Goal: Transaction & Acquisition: Purchase product/service

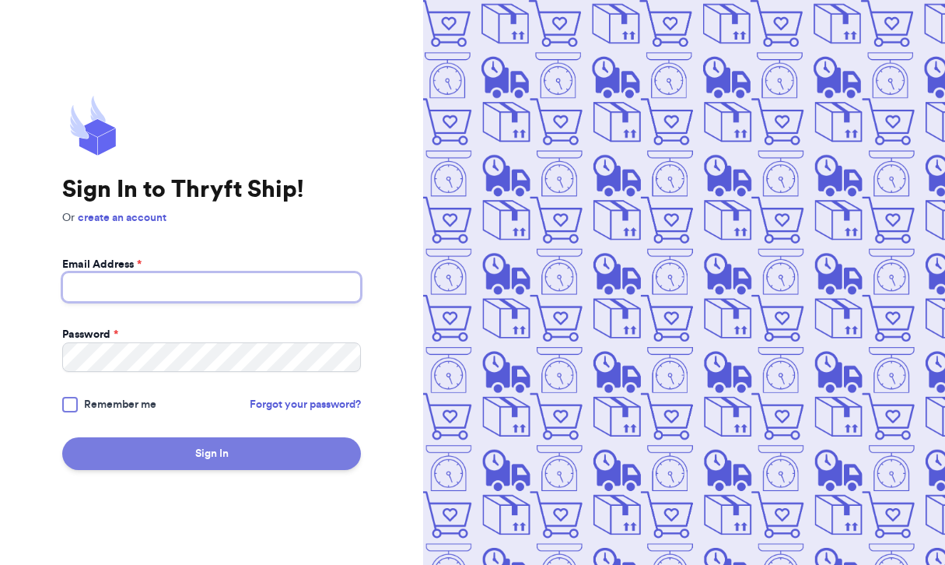
type input "[EMAIL_ADDRESS][DOMAIN_NAME]"
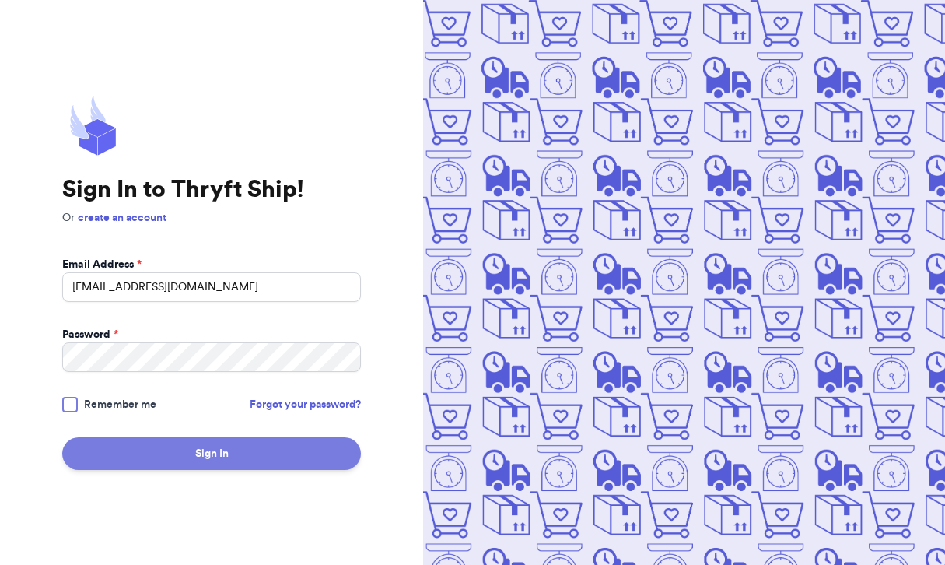
click at [296, 453] on button "Sign In" at bounding box center [211, 453] width 299 height 33
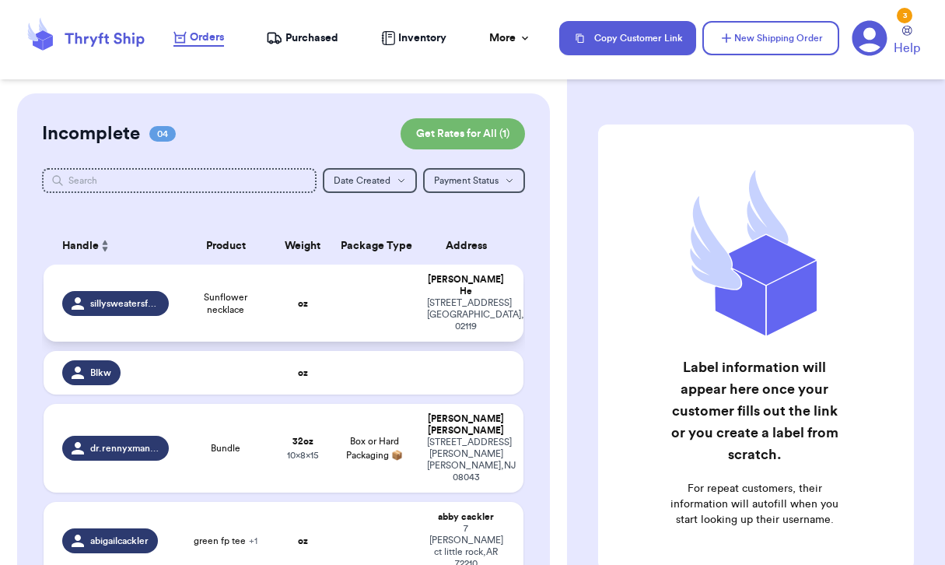
click at [345, 287] on td at bounding box center [374, 303] width 86 height 77
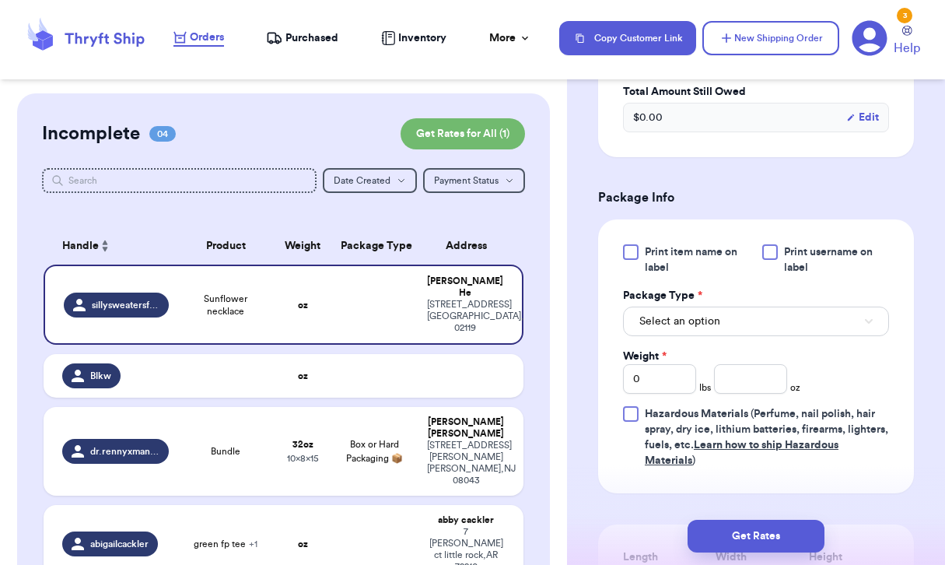
scroll to position [575, 0]
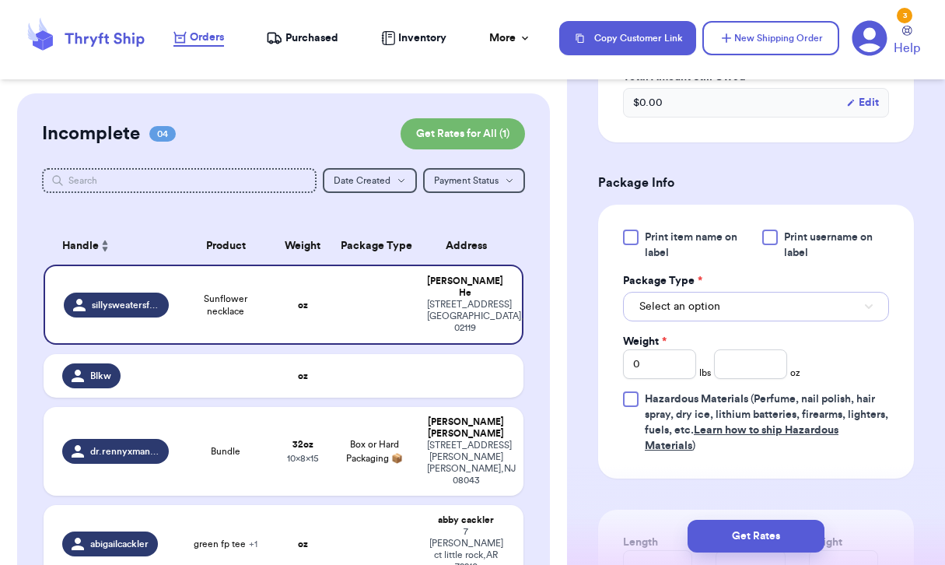
click at [770, 321] on button "Select an option" at bounding box center [756, 307] width 266 height 30
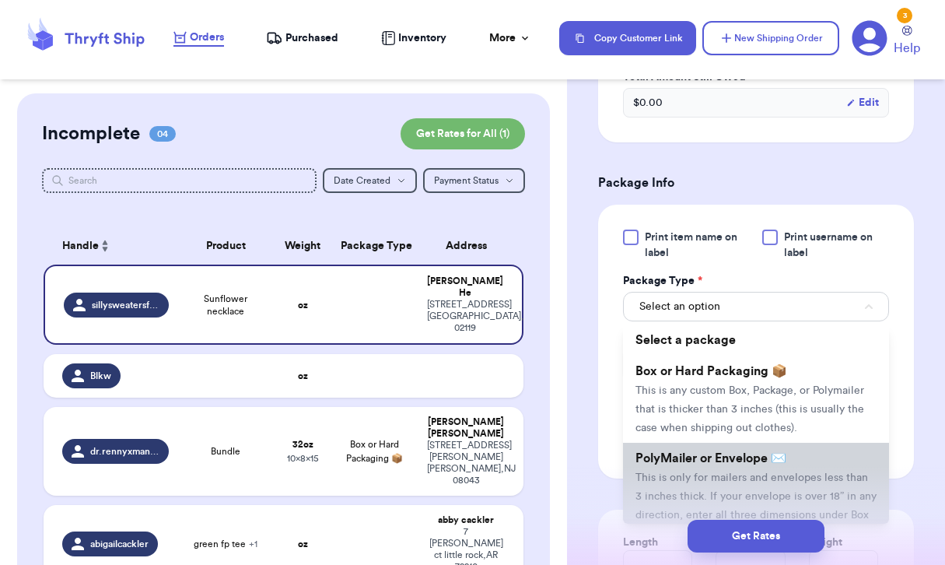
click at [720, 486] on li "PolyMailer or Envelope ✉️ This is only for mailers and envelopes less than 3 in…" at bounding box center [756, 496] width 266 height 106
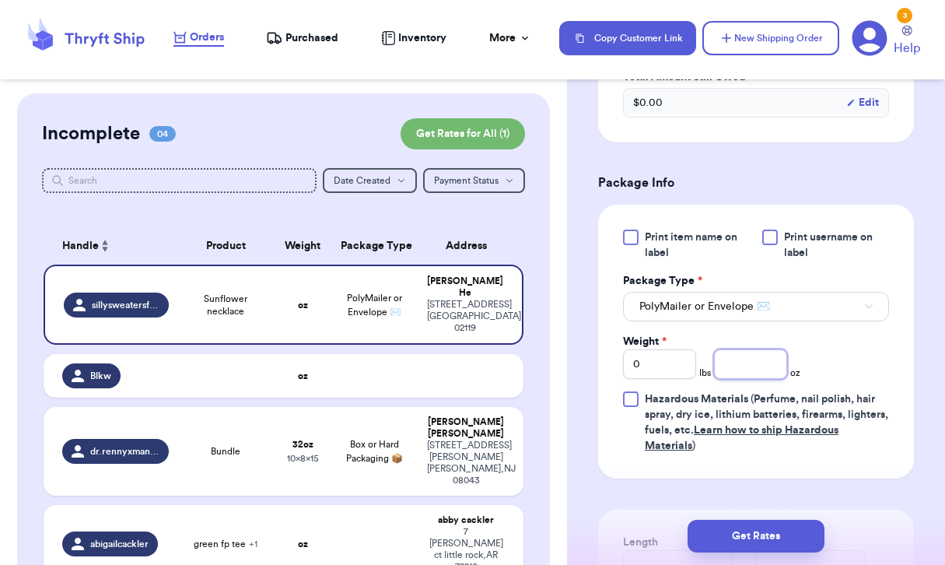
click at [755, 379] on input "number" at bounding box center [750, 364] width 73 height 30
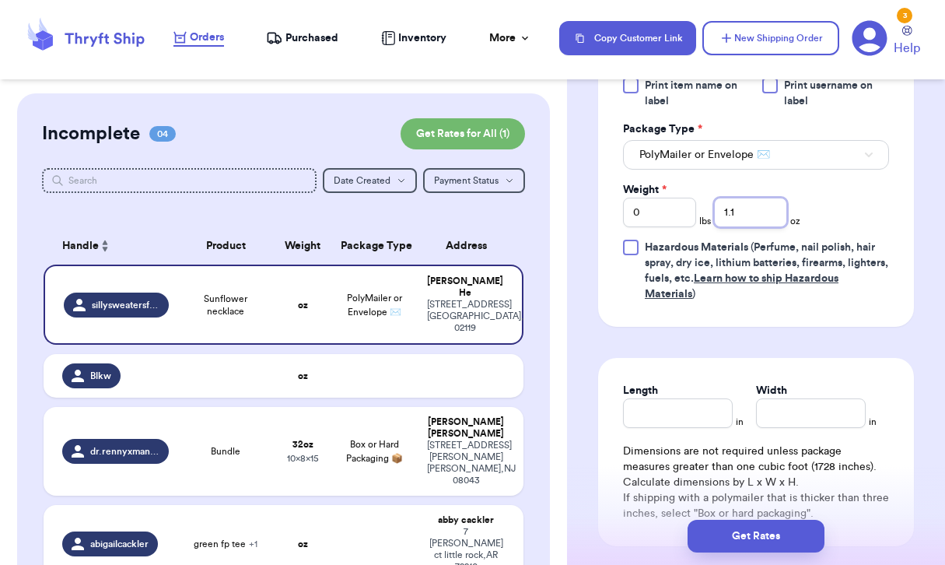
scroll to position [732, 0]
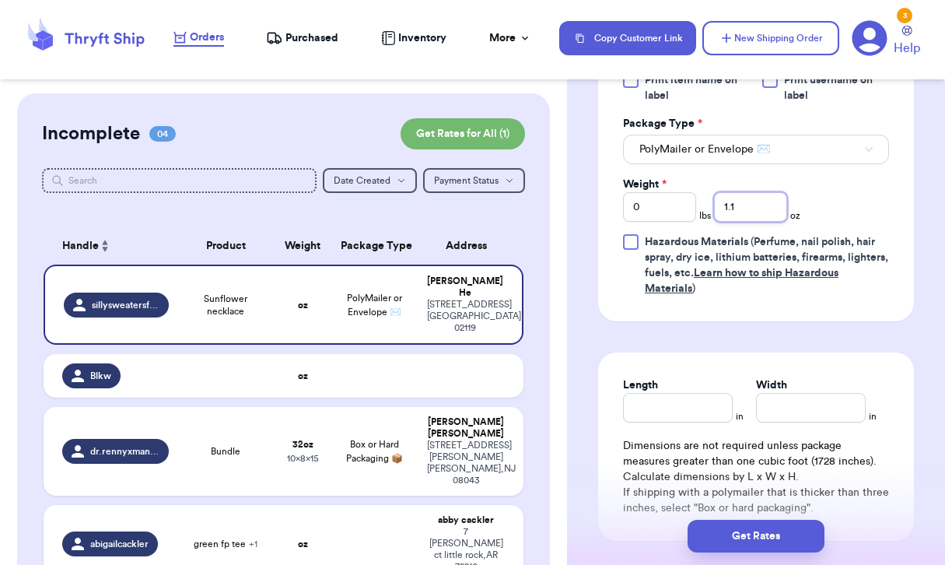
type input "1.1"
click at [700, 423] on input "Length" at bounding box center [678, 408] width 110 height 30
type input "4"
click at [798, 450] on div "Length * 4 in Width * in Dimensions are not required unless package measures gr…" at bounding box center [756, 446] width 316 height 188
click at [798, 423] on input "Width *" at bounding box center [811, 408] width 110 height 30
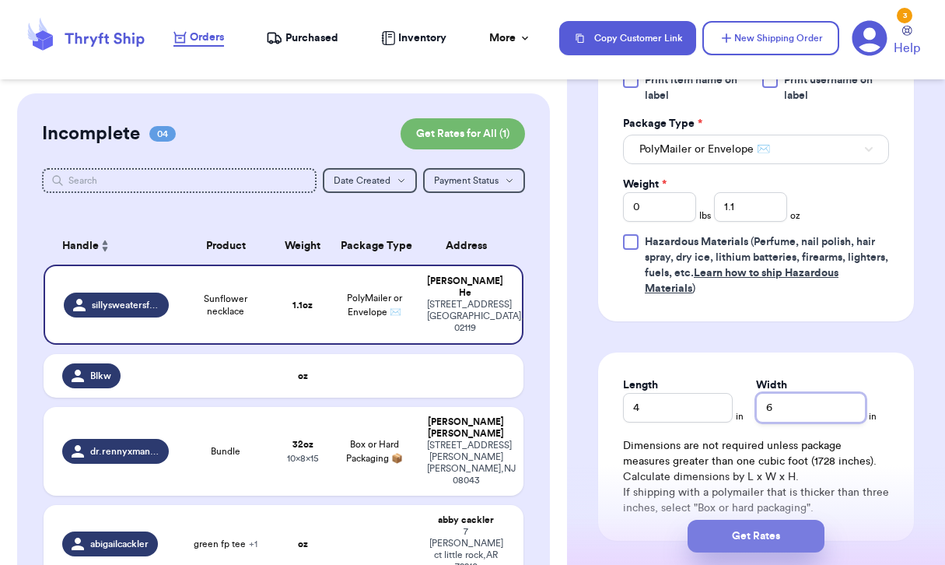
type input "6"
click at [767, 524] on button "Get Rates" at bounding box center [756, 536] width 137 height 33
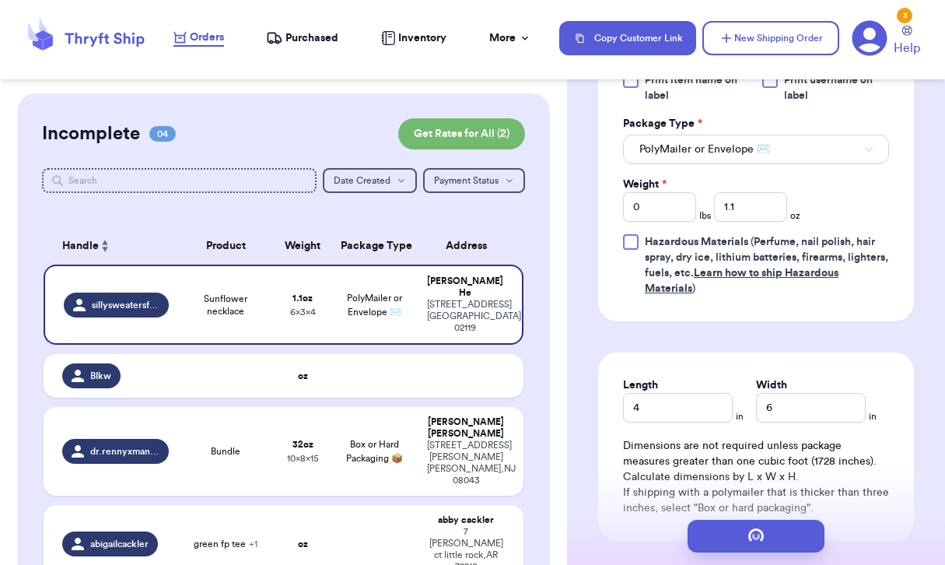
scroll to position [0, 0]
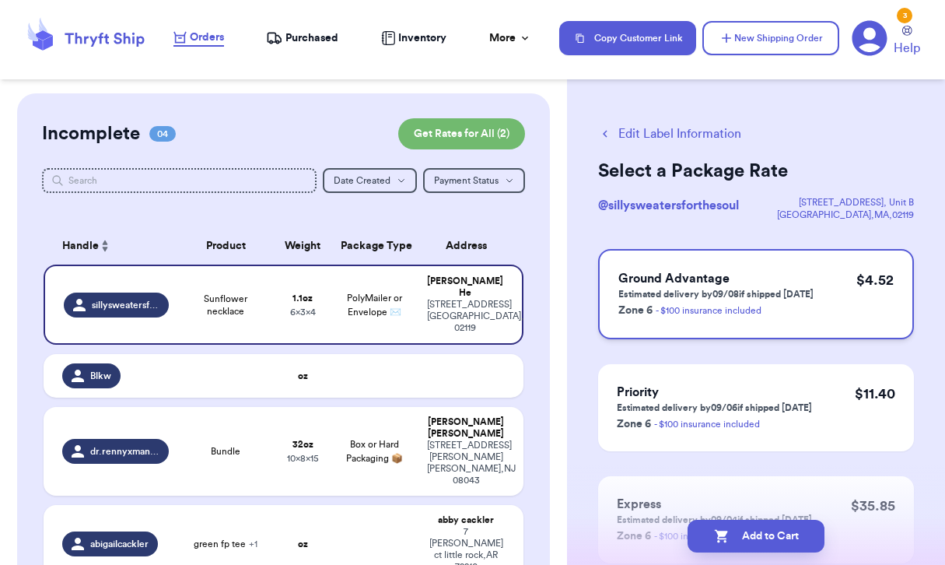
click at [791, 273] on h3 "Ground Advantage" at bounding box center [716, 278] width 195 height 19
click at [771, 537] on button "Add to Cart" at bounding box center [756, 536] width 137 height 33
checkbox input "false"
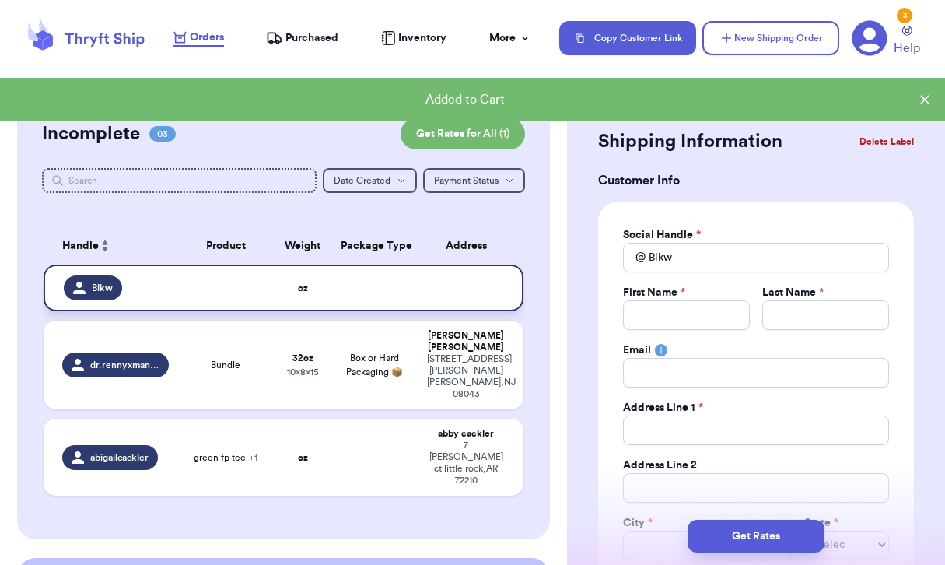
click at [233, 283] on td at bounding box center [226, 288] width 96 height 47
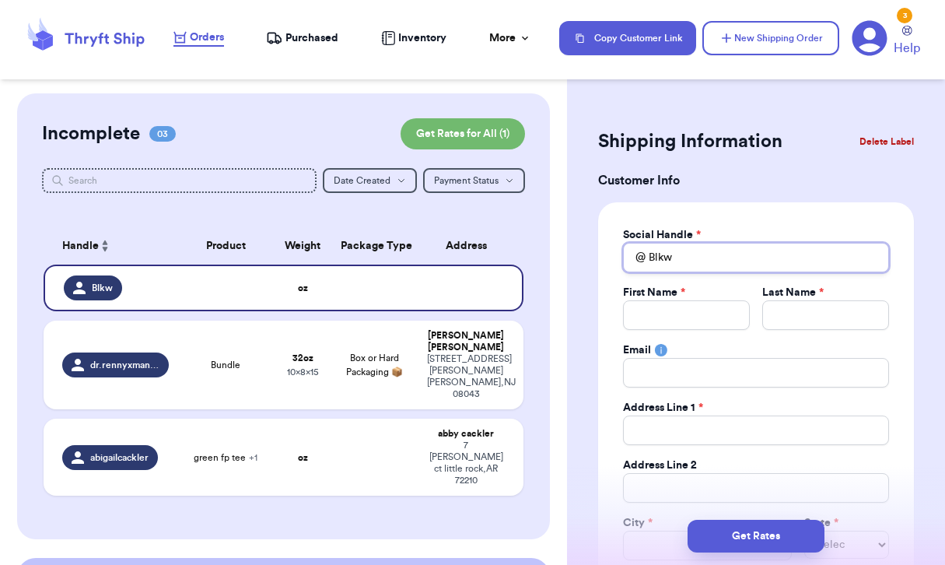
click at [696, 259] on input "Blkw" at bounding box center [756, 258] width 266 height 30
type input "Blk"
type input "Bl"
type input "B"
type input "b"
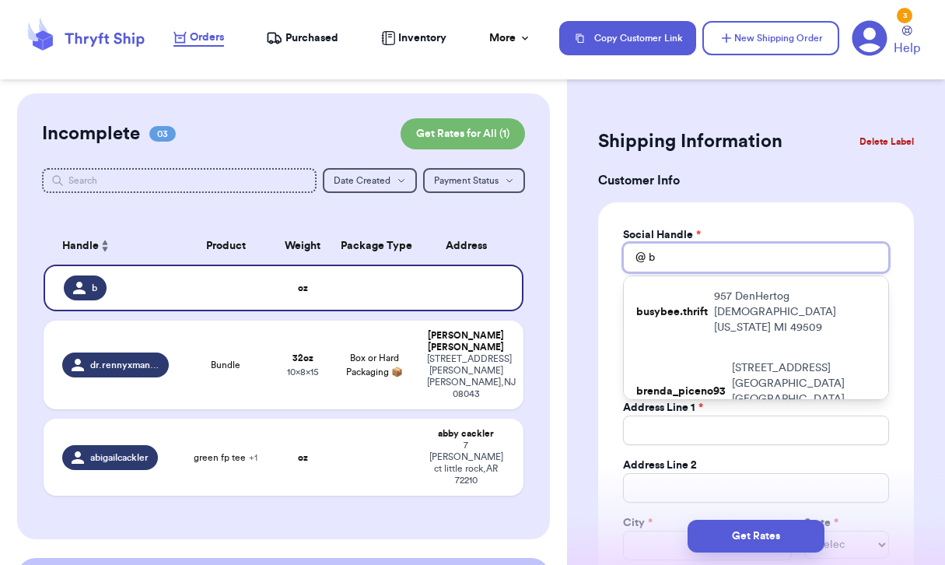
type input "bl"
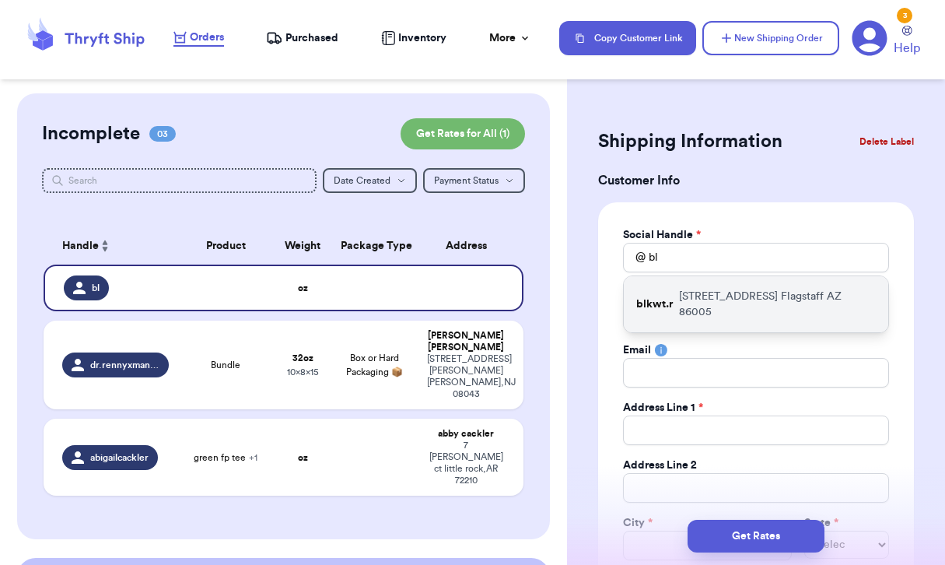
click at [784, 291] on p "[STREET_ADDRESS]" at bounding box center [777, 304] width 197 height 31
type input "blkwt.r"
type input "[GEOGRAPHIC_DATA]"
type input "[PERSON_NAME]"
type input "[EMAIL_ADDRESS][DOMAIN_NAME]"
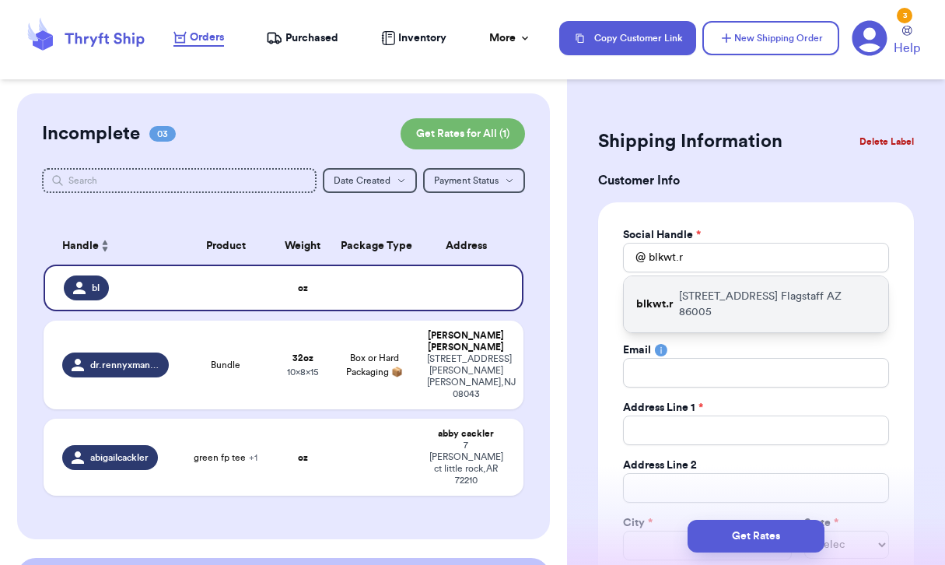
type input "[STREET_ADDRESS]"
type input "Flagstaff"
select select "AZ"
type input "86005"
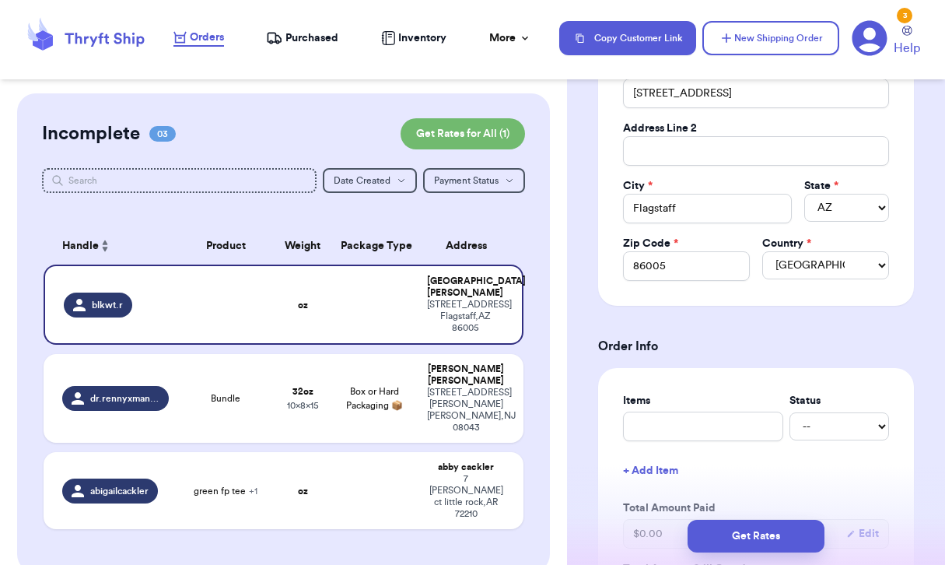
scroll to position [348, 0]
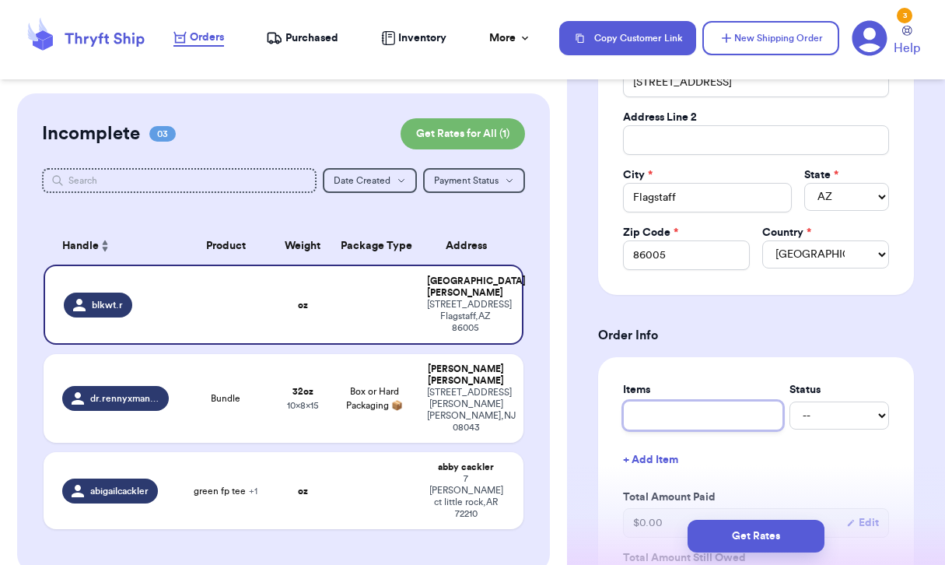
click at [716, 415] on input "text" at bounding box center [703, 416] width 160 height 30
type input "A"
type input "Ae"
type input "Aer"
type input "Aeri"
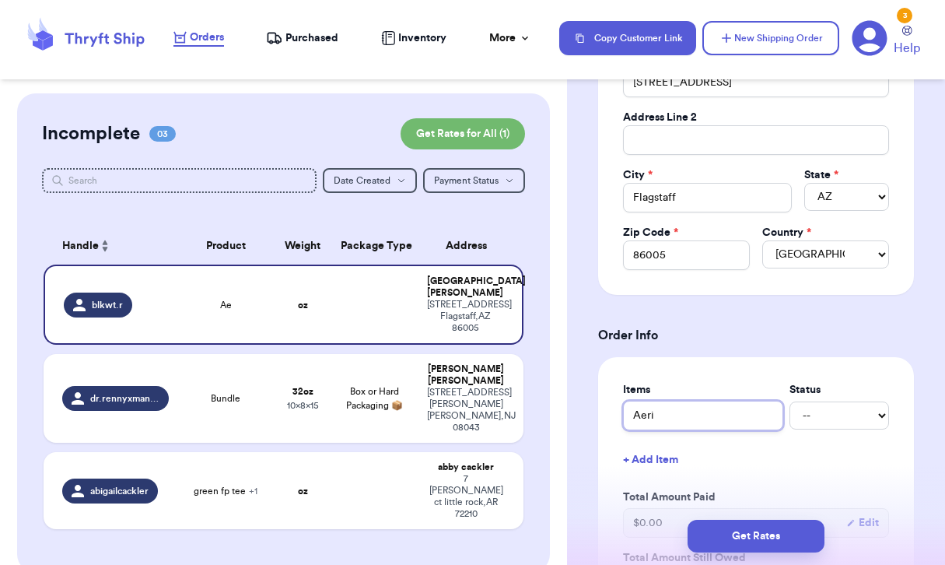
type input "Aerie"
type input "Aerie T"
type input "Aerie Te"
type input "Aerie Tee"
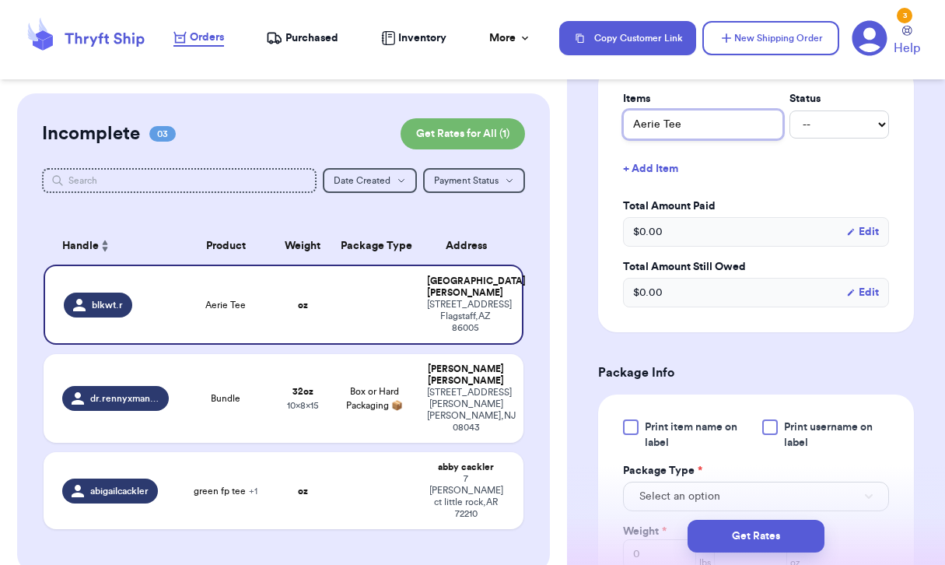
scroll to position [664, 0]
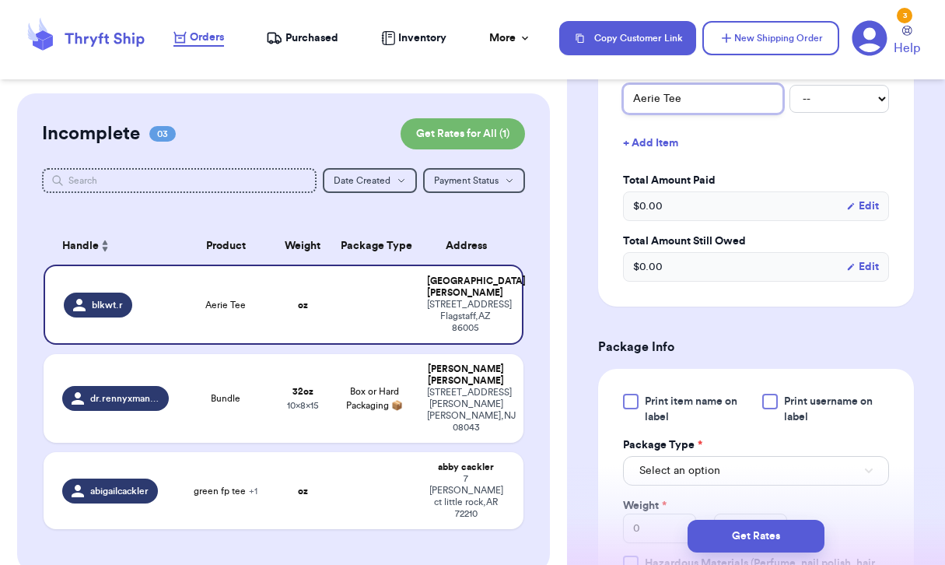
type input "Aerie Tee"
click at [743, 467] on button "Select an option" at bounding box center [756, 471] width 266 height 30
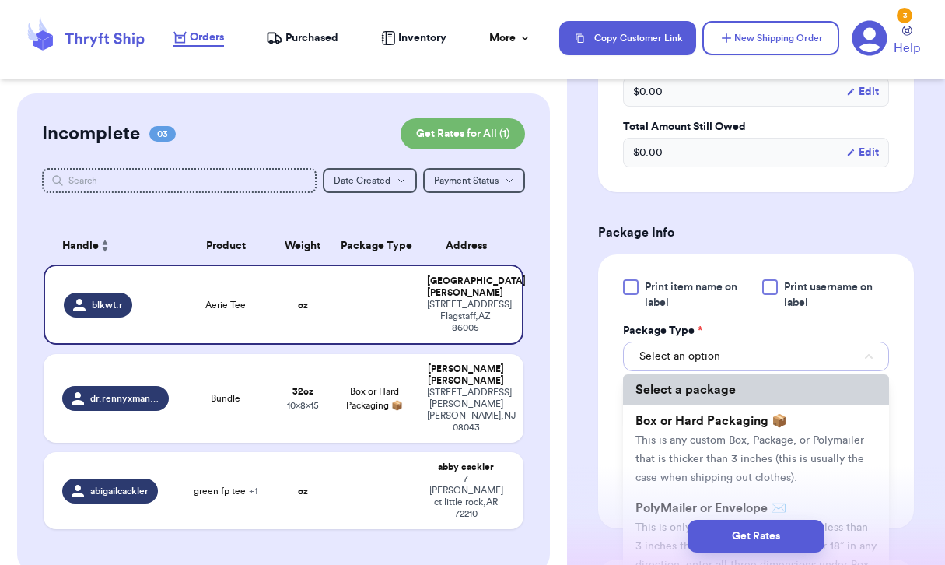
scroll to position [74, 0]
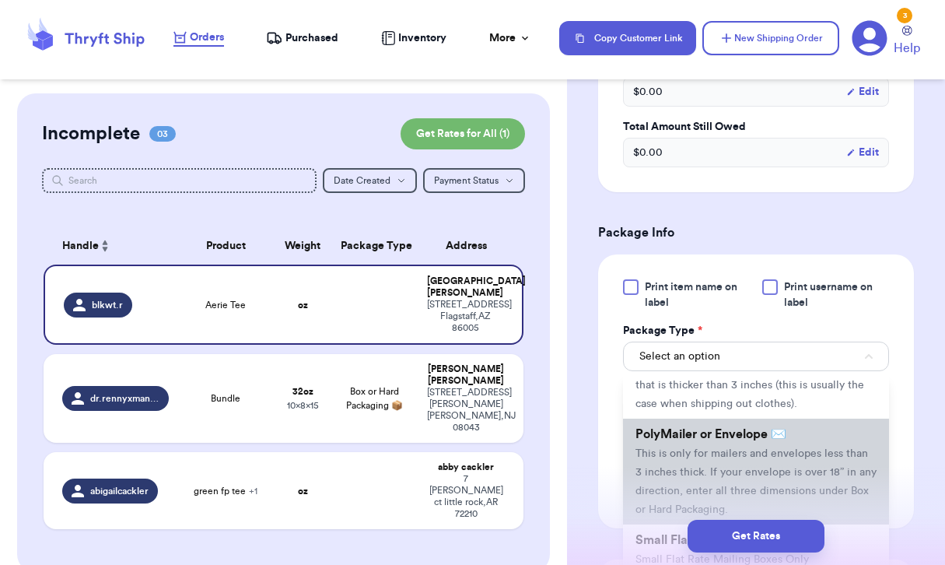
click at [660, 458] on span "This is only for mailers and envelopes less than 3 inches thick. If your envelo…" at bounding box center [756, 481] width 241 height 67
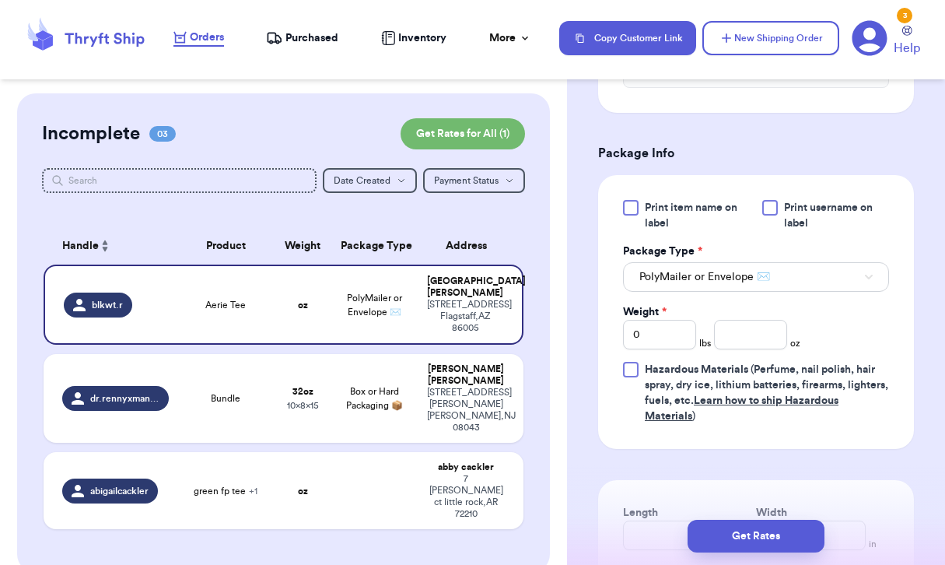
scroll to position [871, 0]
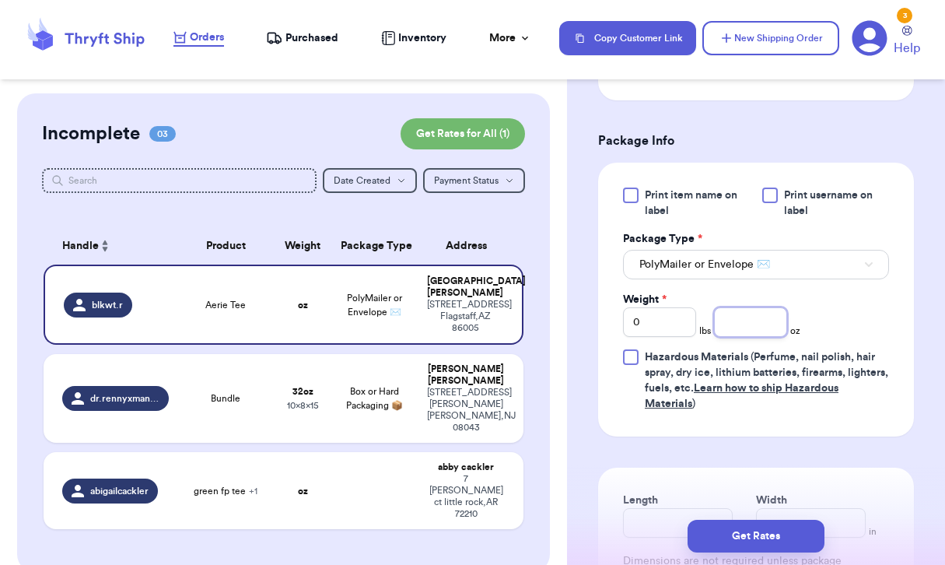
click at [742, 323] on input "number" at bounding box center [750, 322] width 73 height 30
type input "5"
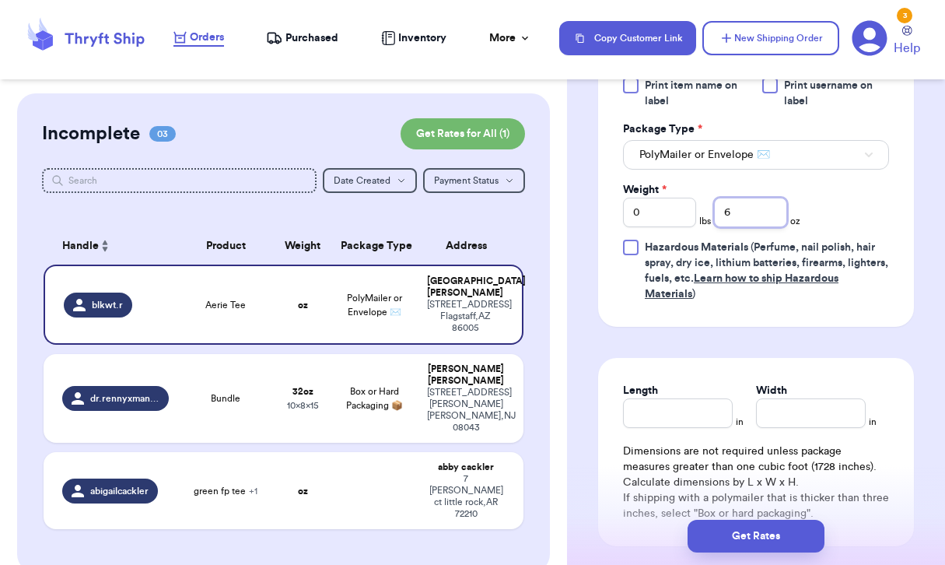
scroll to position [1005, 0]
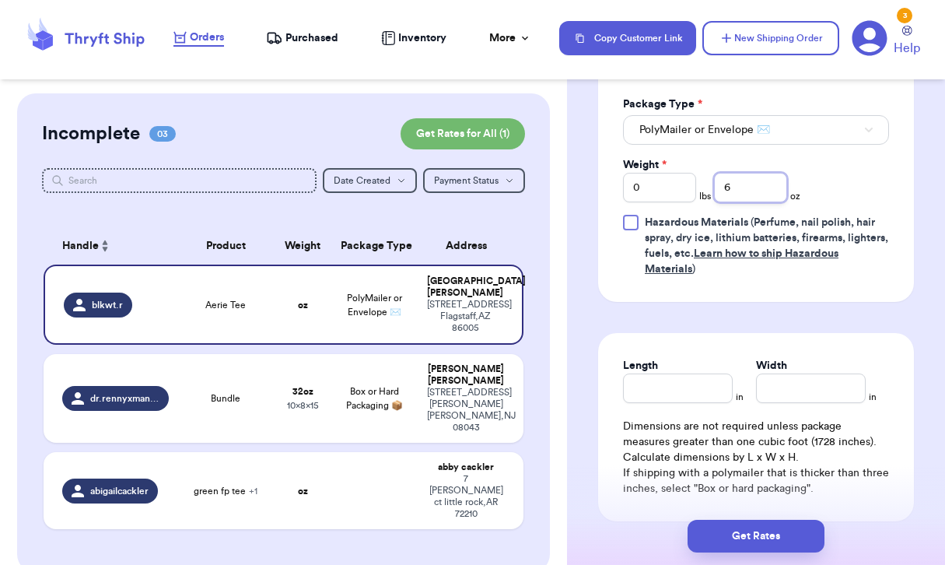
type input "6"
click at [679, 403] on input "Length" at bounding box center [678, 388] width 110 height 30
type input "10"
click at [770, 384] on input "Width *" at bounding box center [811, 388] width 110 height 30
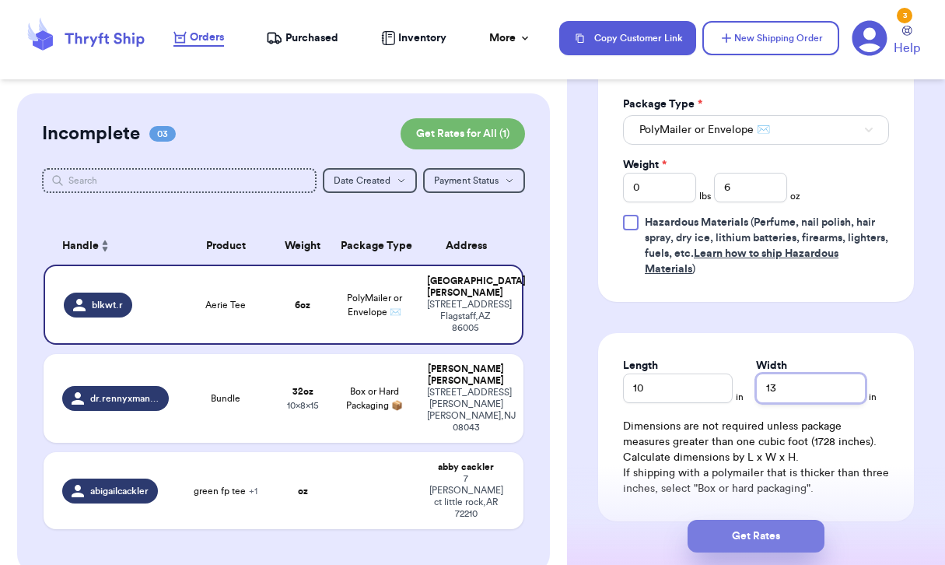
type input "13"
click at [773, 538] on button "Get Rates" at bounding box center [756, 536] width 137 height 33
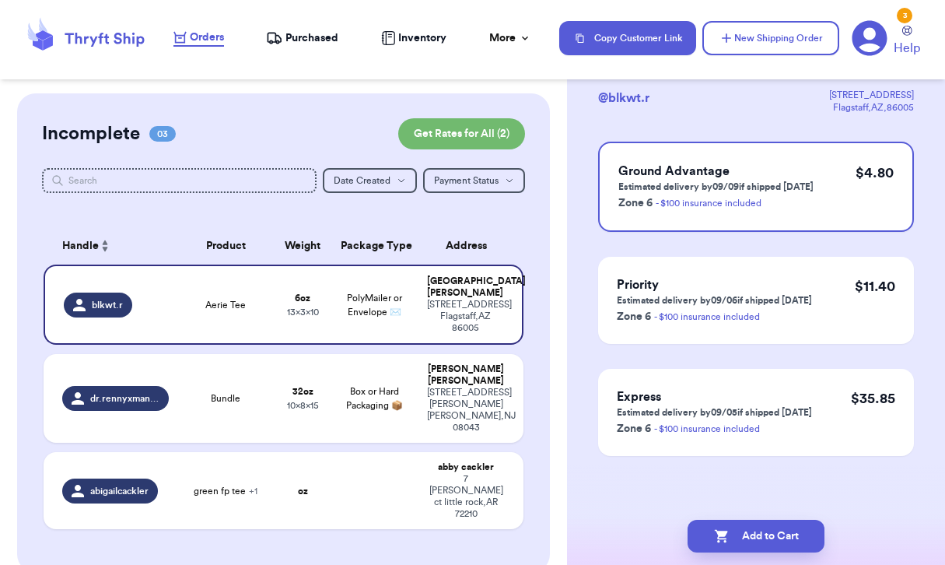
scroll to position [0, 0]
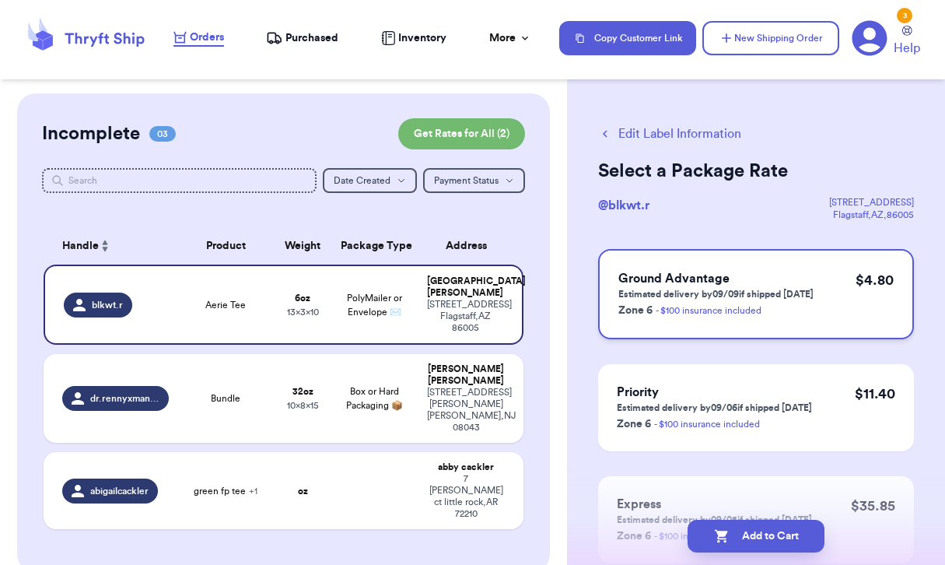
click at [815, 271] on div "Ground Advantage Estimated delivery by 09/09 if shipped [DATE] Zone 6 - $100 in…" at bounding box center [756, 294] width 316 height 90
click at [772, 533] on button "Add to Cart" at bounding box center [756, 536] width 137 height 33
checkbox input "false"
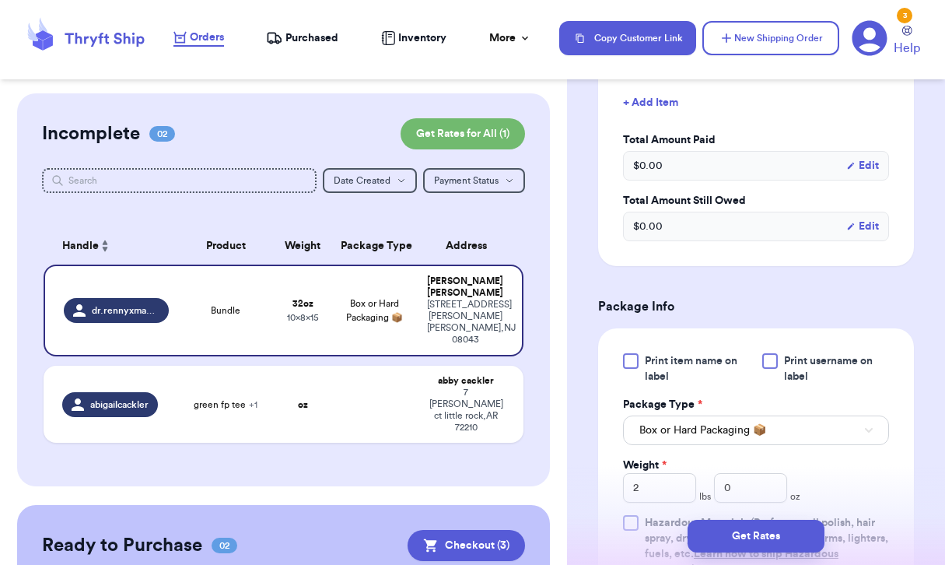
scroll to position [511, 0]
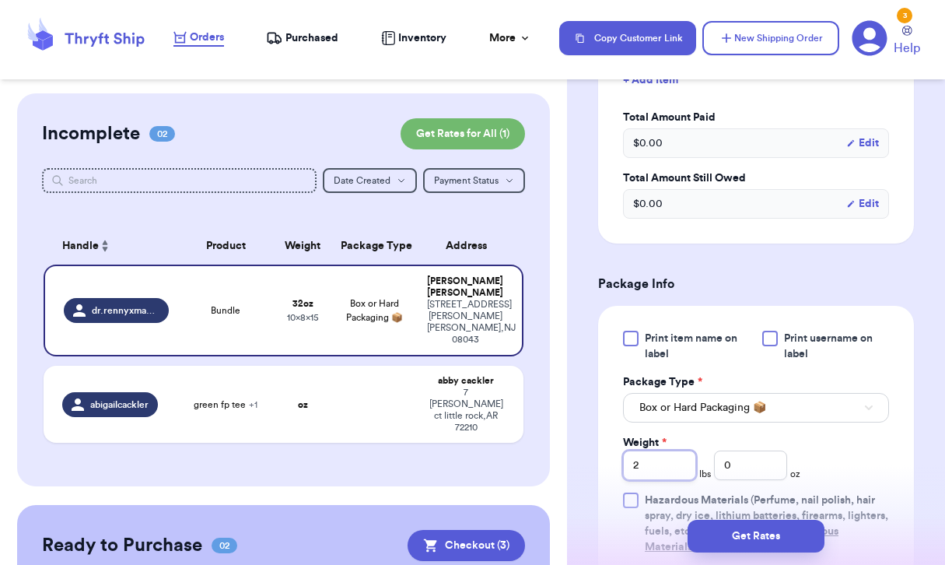
click at [675, 451] on input "2" at bounding box center [659, 466] width 73 height 30
type input "5"
click at [766, 451] on input "0" at bounding box center [750, 466] width 73 height 30
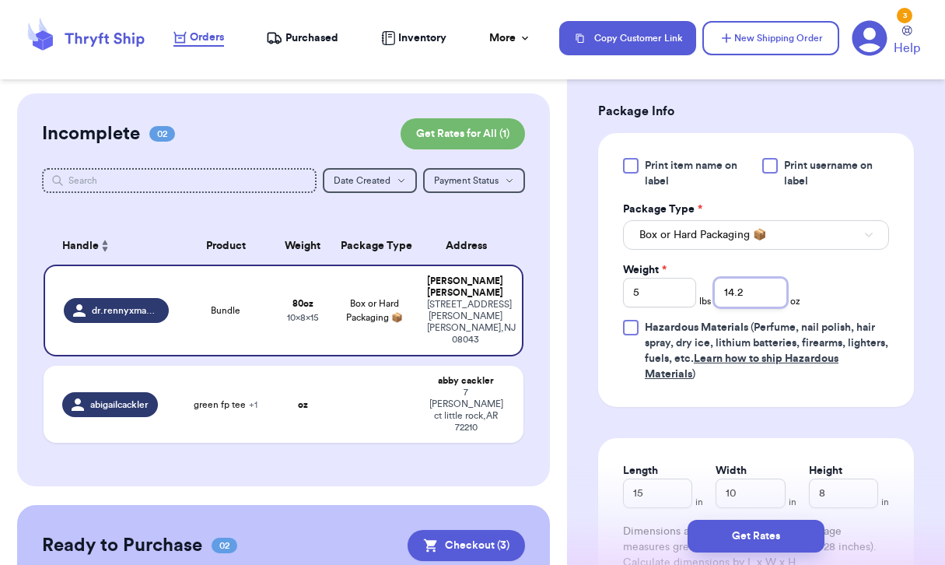
scroll to position [695, 0]
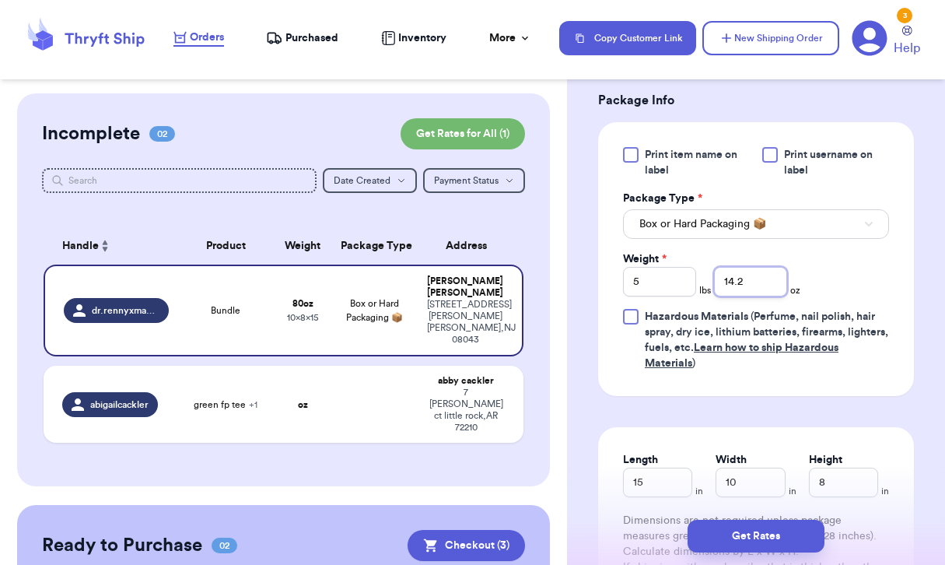
type input "14.2"
click at [678, 468] on input "15" at bounding box center [657, 483] width 69 height 30
type input "16"
click at [758, 468] on input "10" at bounding box center [750, 483] width 69 height 30
type input "12"
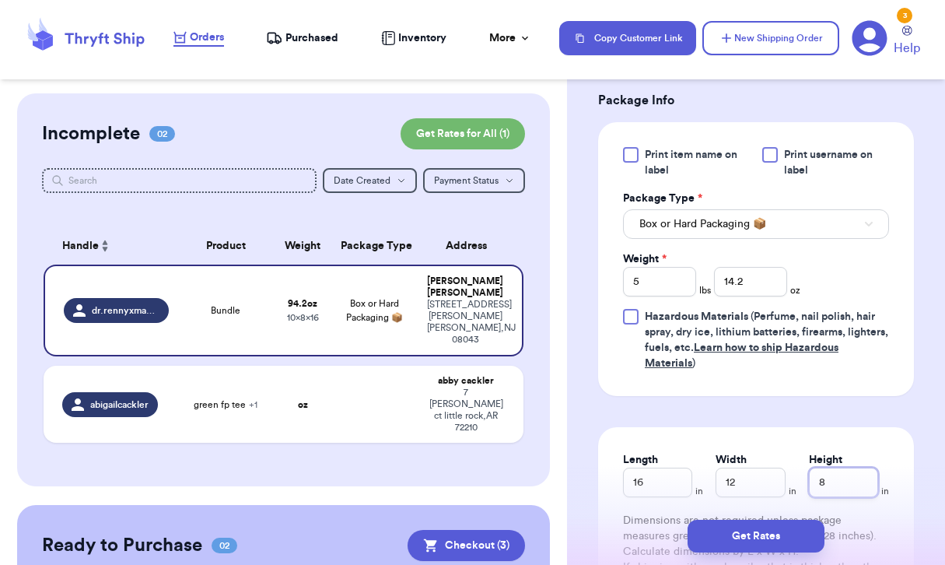
click at [864, 472] on input "8" at bounding box center [843, 483] width 69 height 30
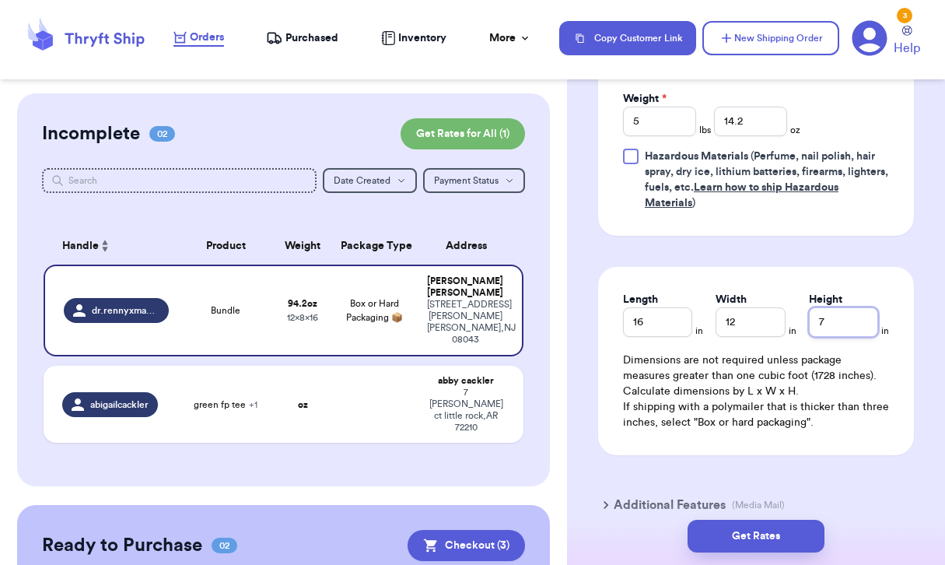
scroll to position [917, 0]
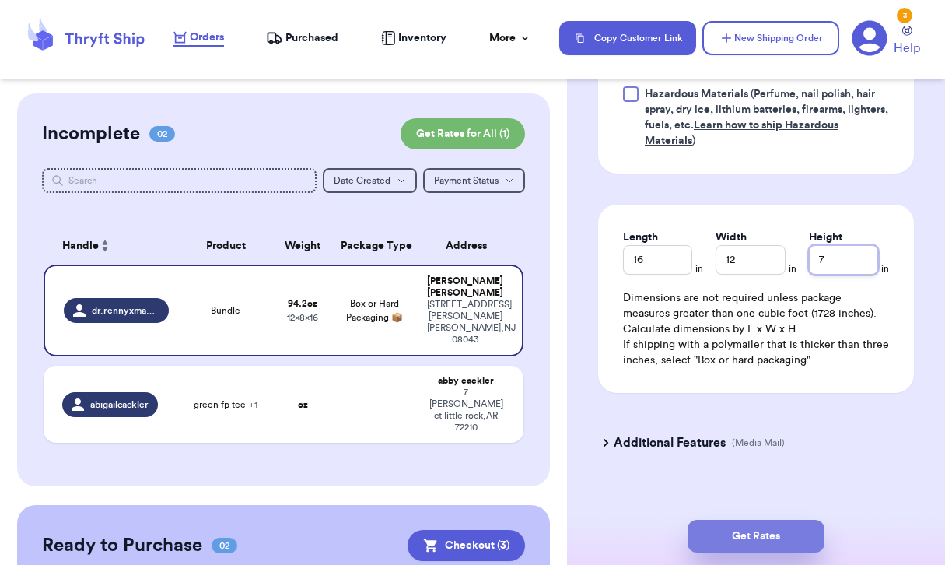
type input "7"
click at [742, 526] on button "Get Rates" at bounding box center [756, 536] width 137 height 33
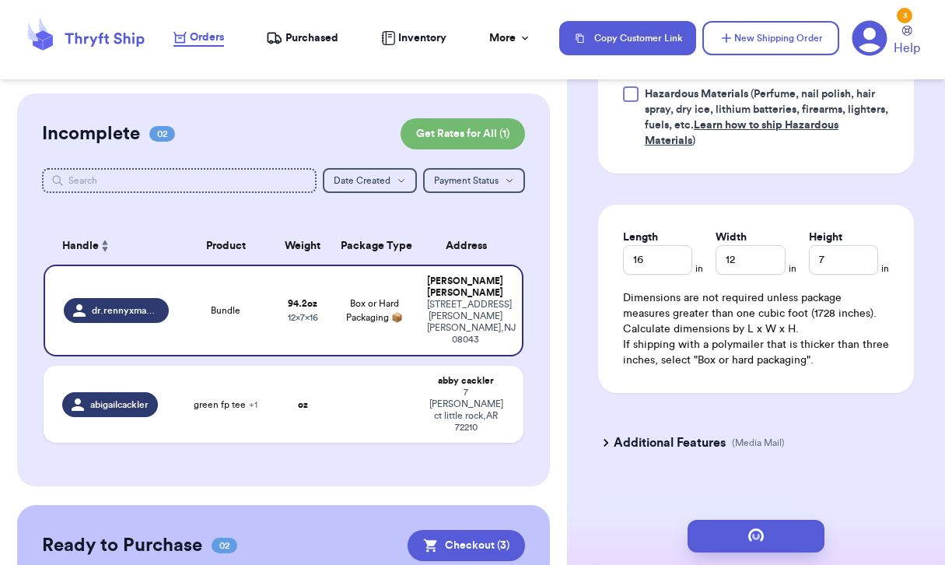
scroll to position [0, 0]
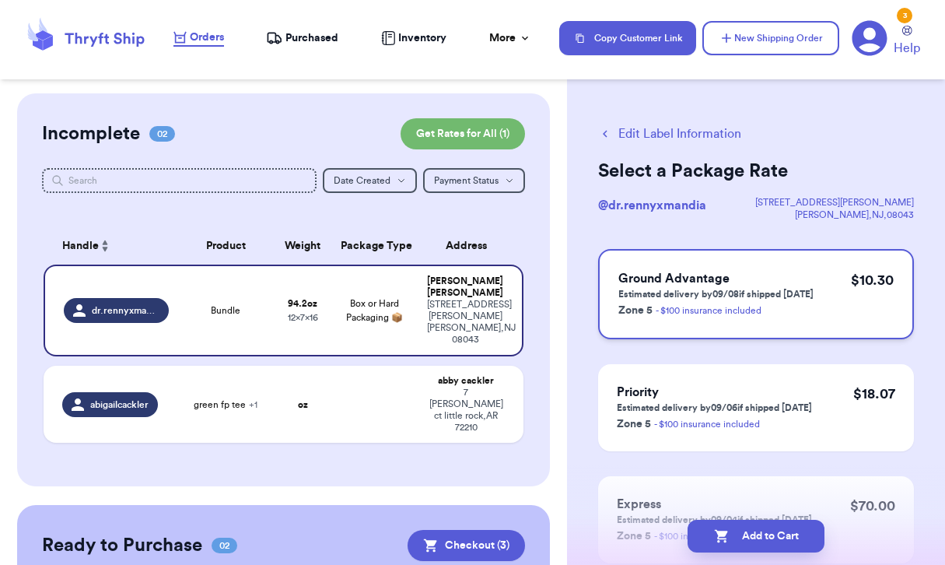
click at [796, 273] on h3 "Ground Advantage" at bounding box center [716, 278] width 195 height 19
click at [763, 535] on button "Add to Cart" at bounding box center [756, 536] width 137 height 33
checkbox input "false"
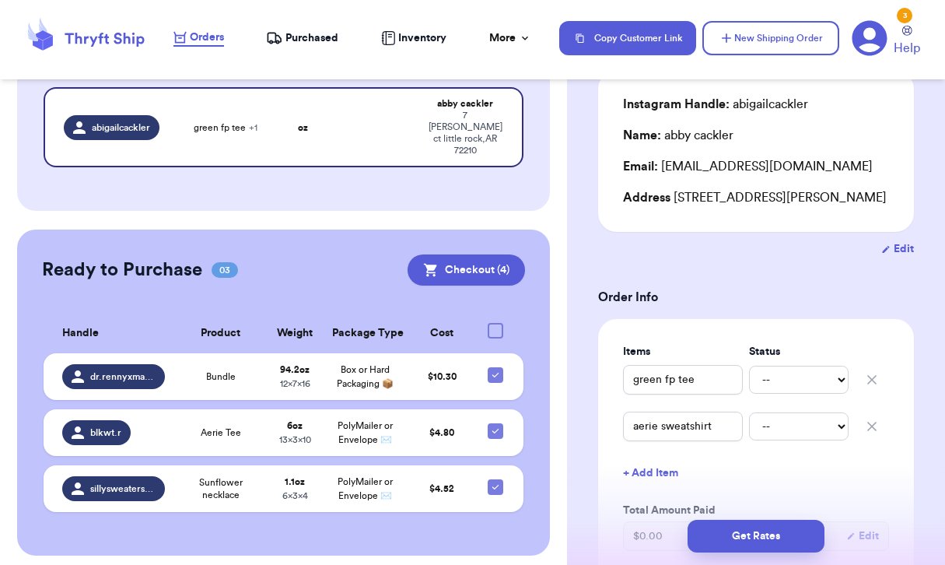
scroll to position [148, 0]
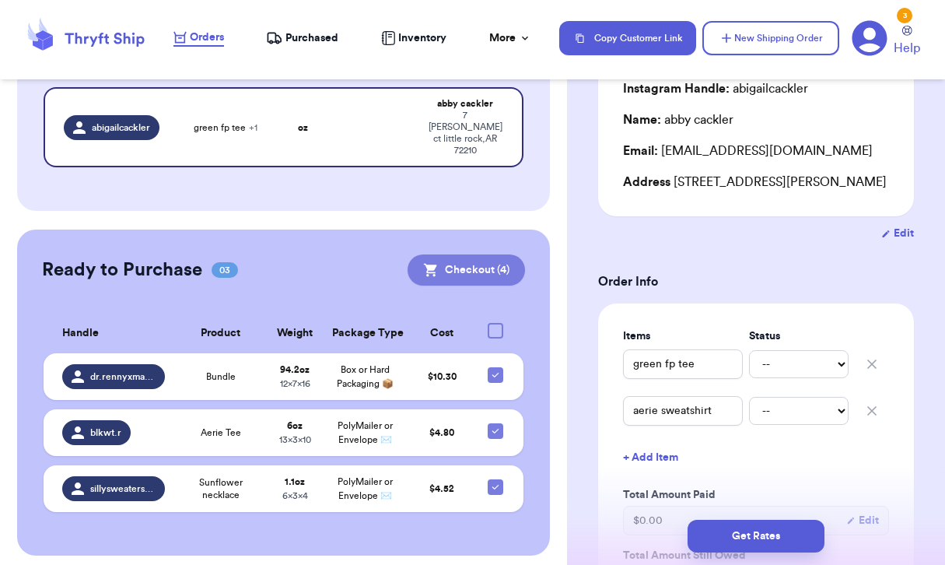
click at [446, 254] on button "Checkout ( 4 )" at bounding box center [466, 269] width 117 height 31
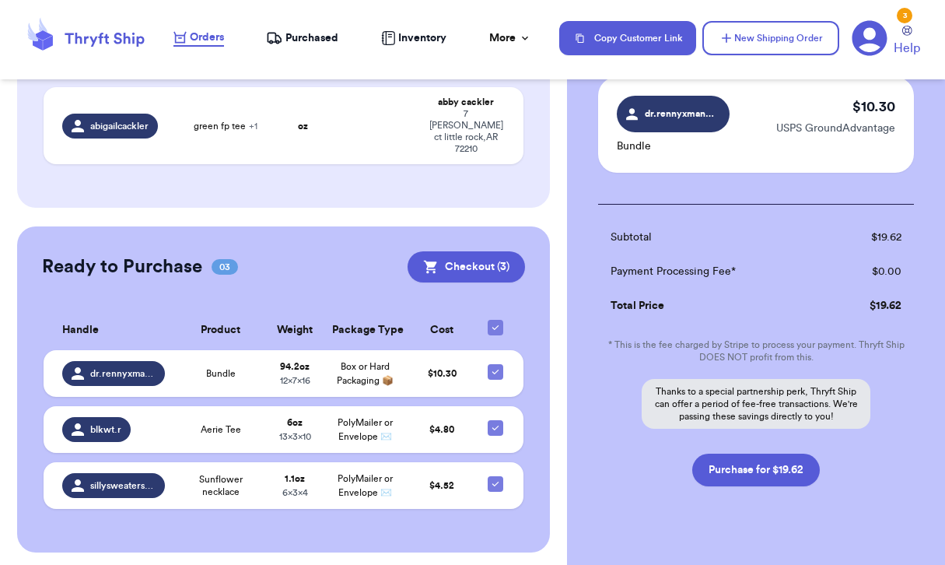
scroll to position [363, 0]
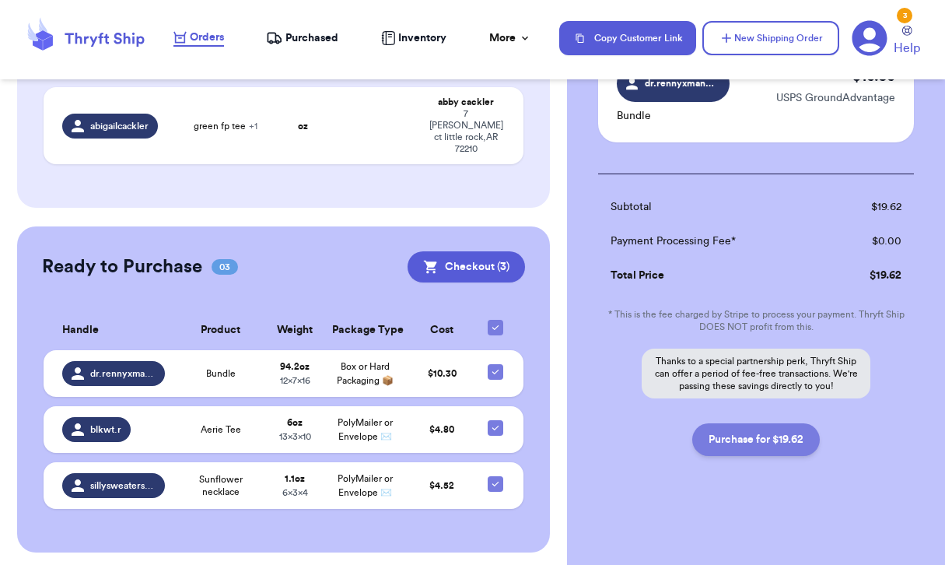
click at [760, 443] on button "Purchase for $19.62" at bounding box center [757, 439] width 128 height 33
checkbox input "false"
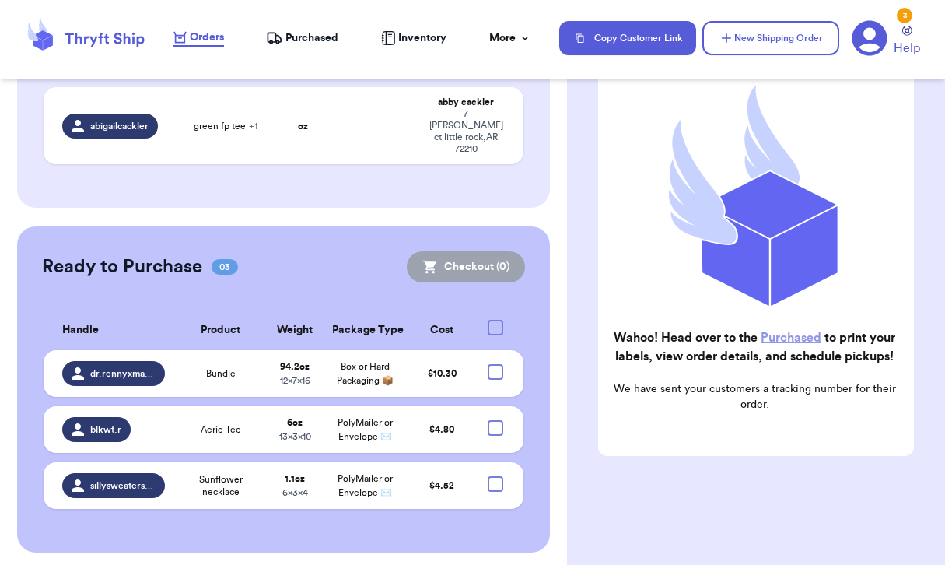
scroll to position [154, 0]
checkbox input "true"
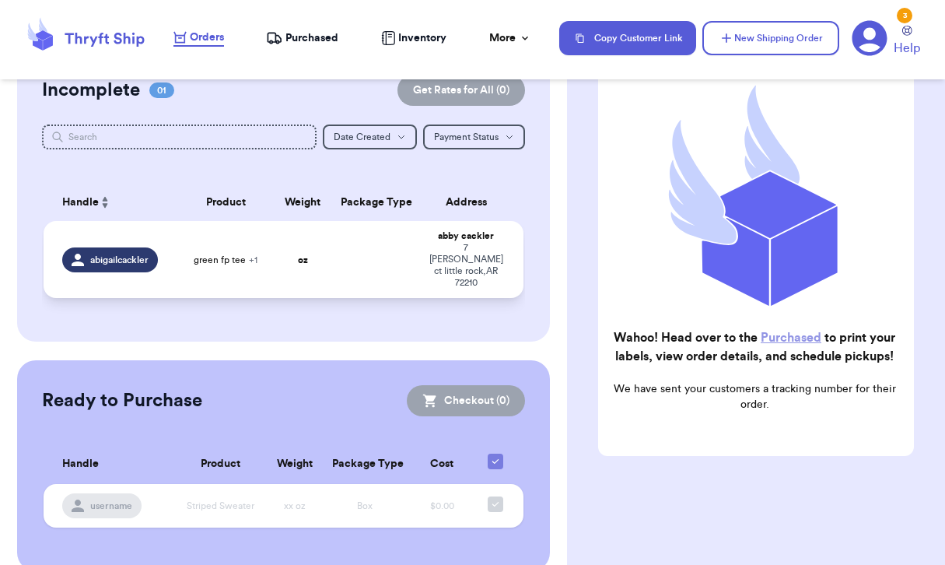
click at [228, 254] on span "green fp tee + 1" at bounding box center [226, 260] width 64 height 12
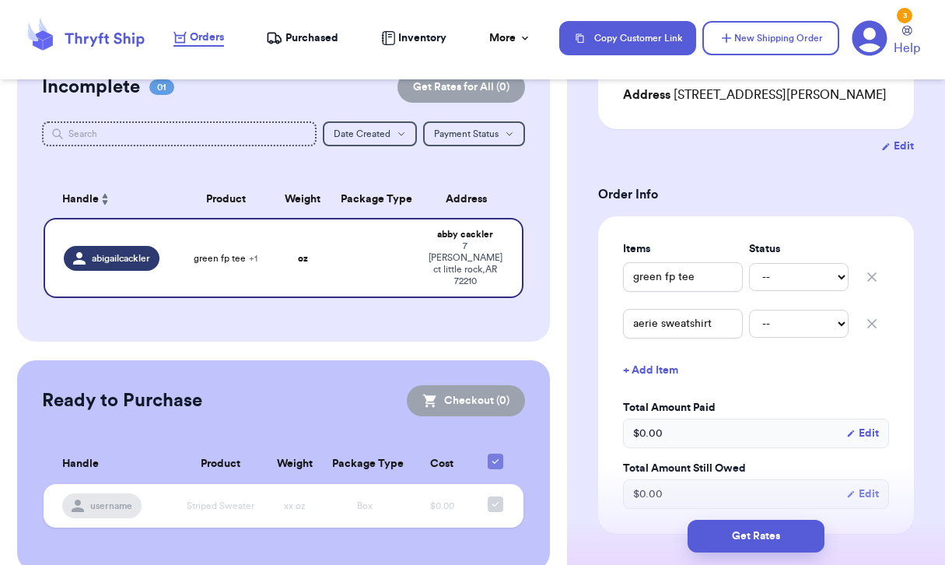
scroll to position [172, 0]
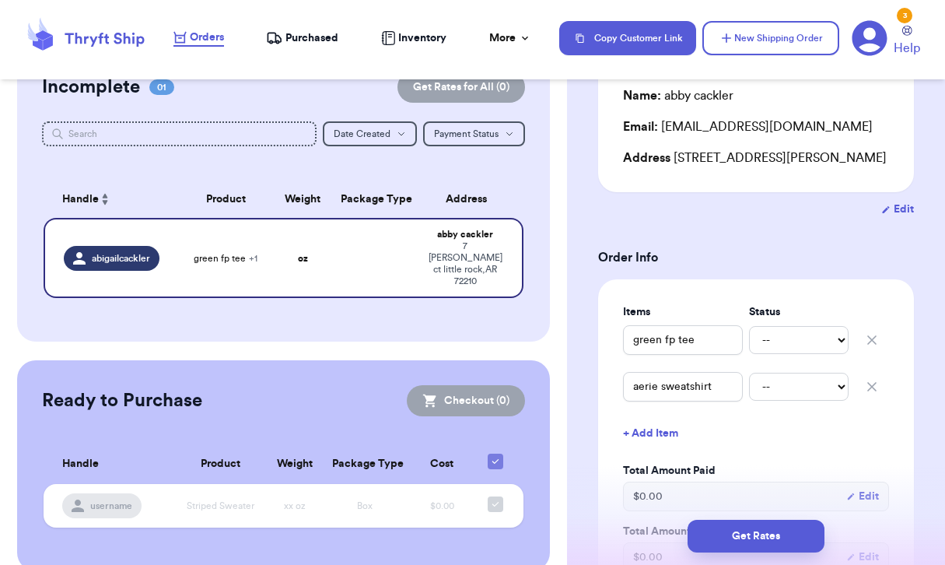
click at [668, 433] on button "+ Add Item" at bounding box center [756, 433] width 279 height 34
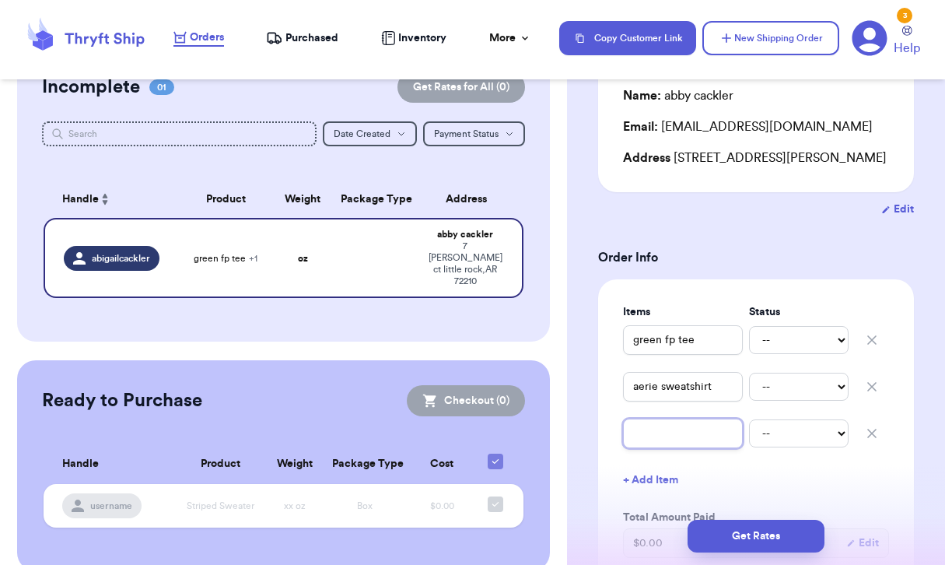
click at [668, 430] on input "text" at bounding box center [683, 434] width 120 height 30
type input "G"
type input "Gr"
type input "Gre"
type input "Gree"
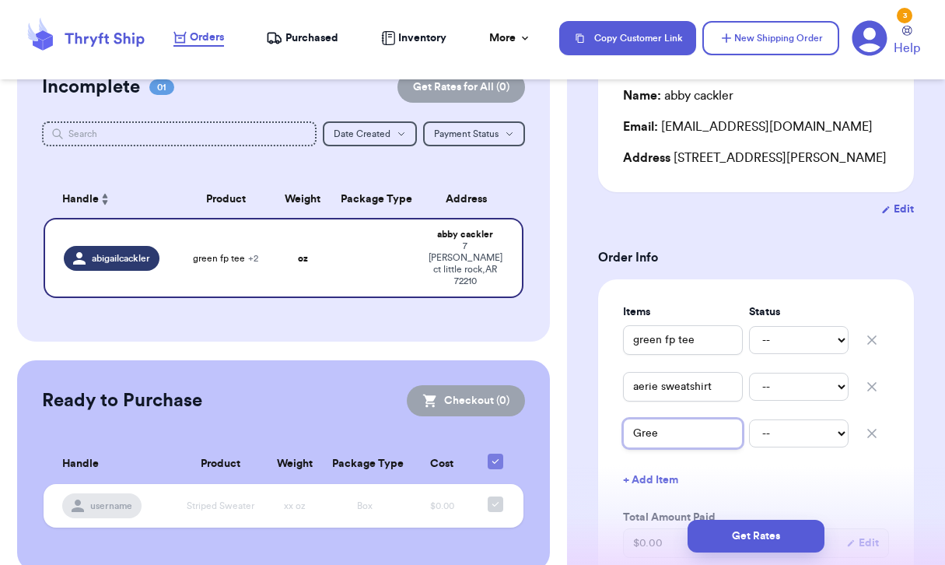
type input "Green"
type input "Green F"
type input "Green"
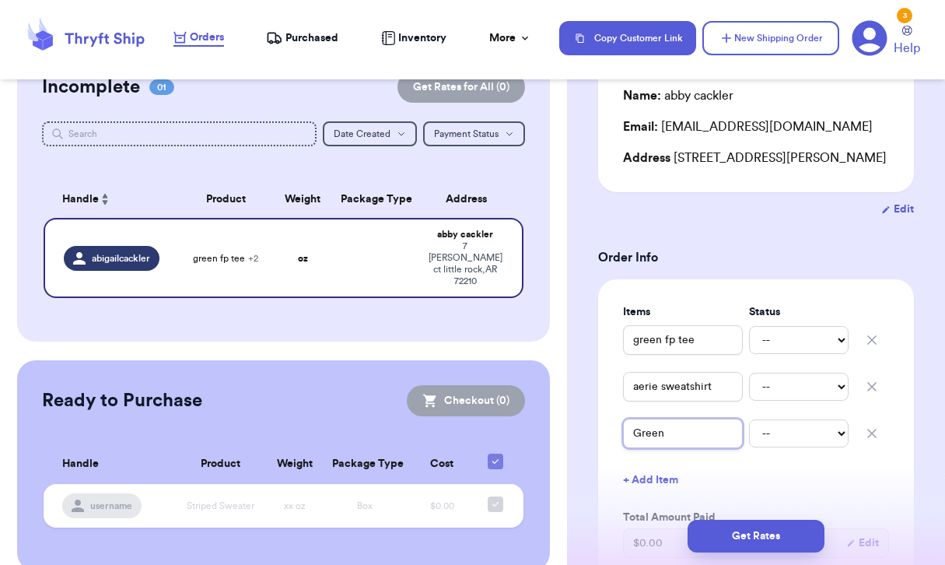
type input "Gree"
type input "Gre"
type input "Gr"
type input "G"
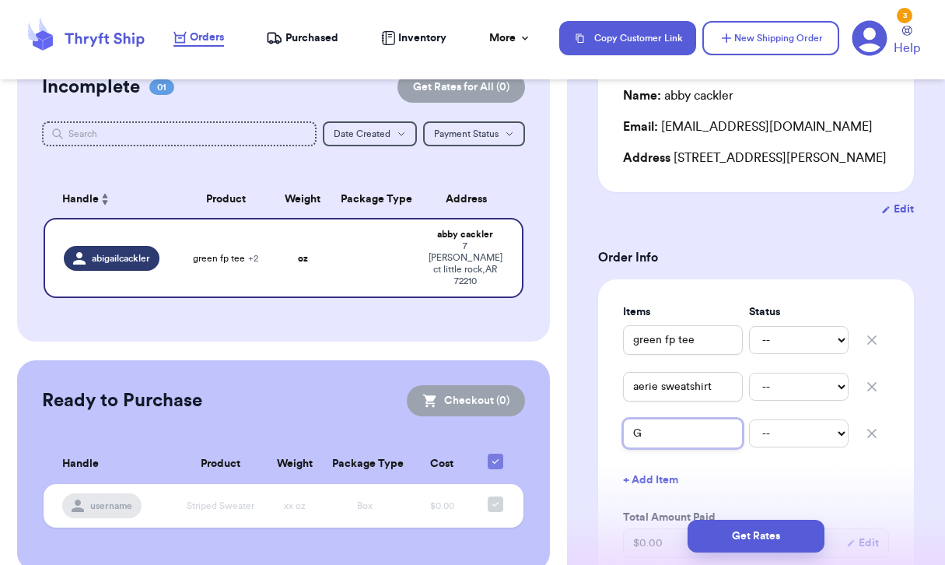
type input "Gr"
type input "Gre"
type input "Gree"
type input "Green"
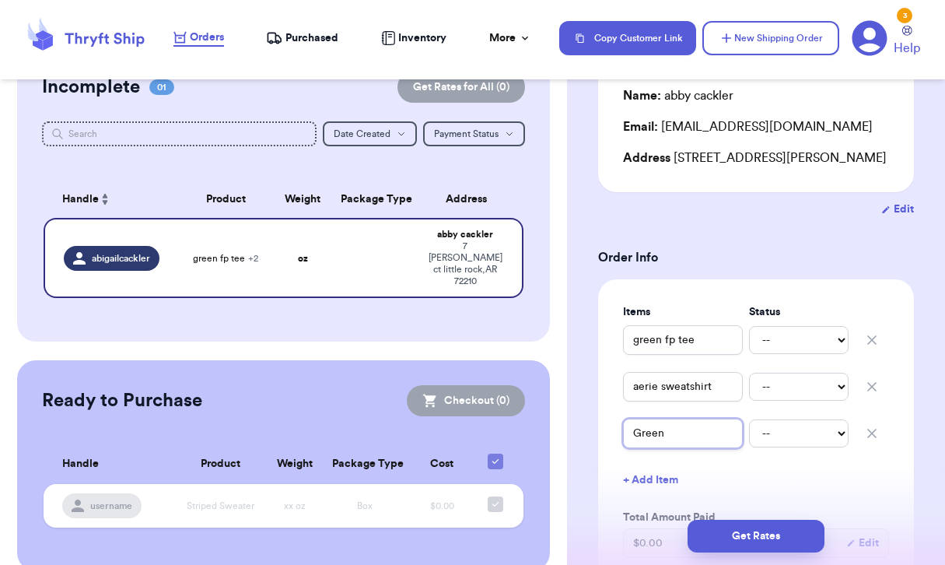
type input "Green P"
type input "Green Po"
type input "Green Pol"
type input "Green Pol T"
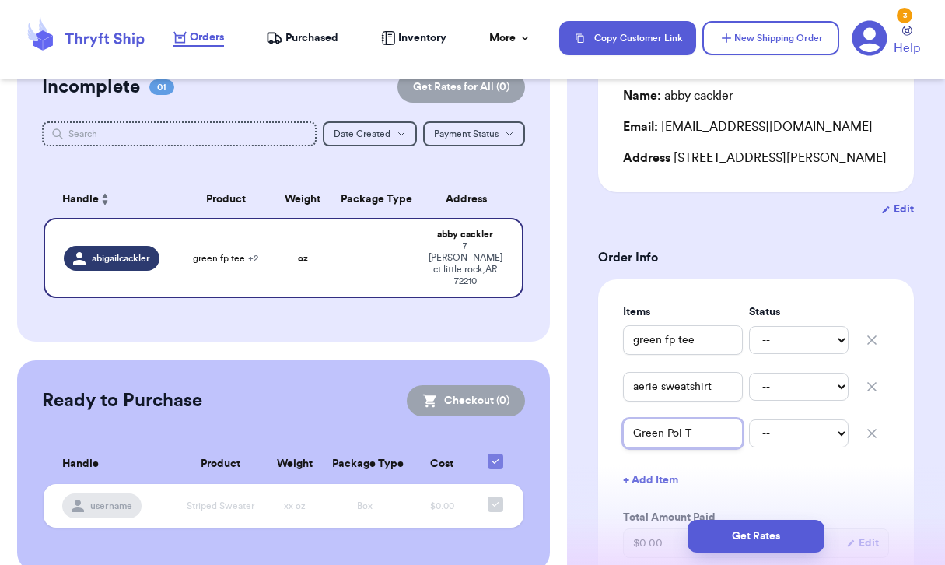
type input "Green Pol Te"
type input "Green Pol Tee"
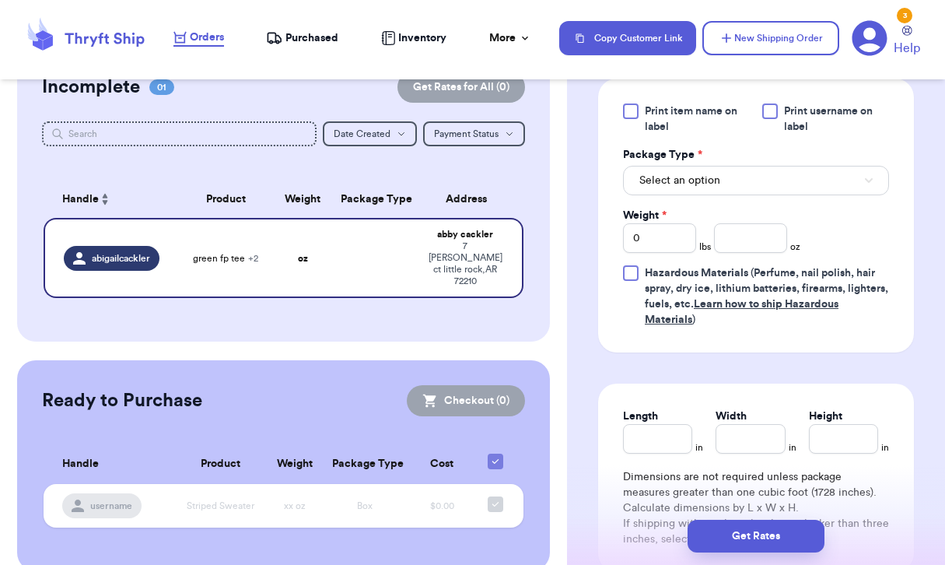
scroll to position [878, 0]
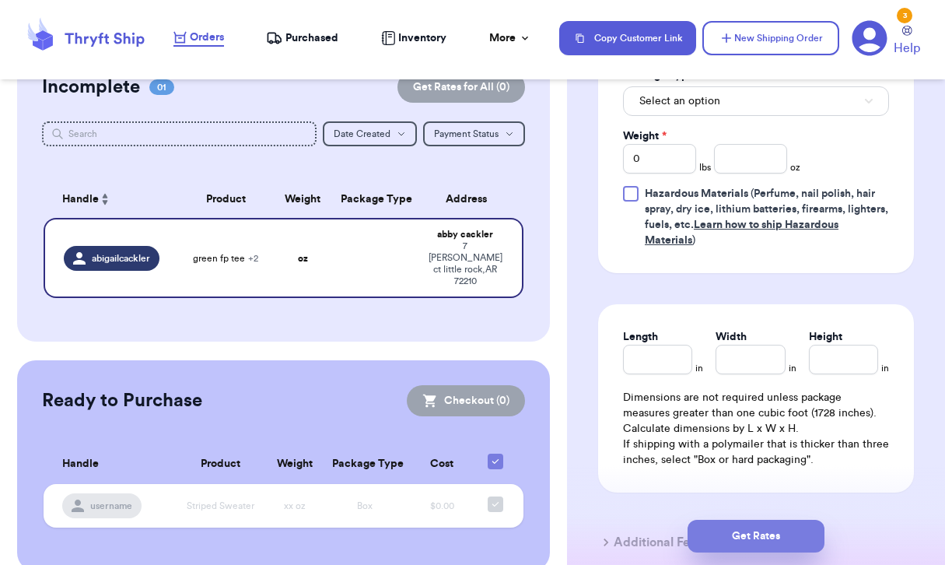
type input "Green Pol Tee"
click at [753, 532] on button "Get Rates" at bounding box center [756, 536] width 137 height 33
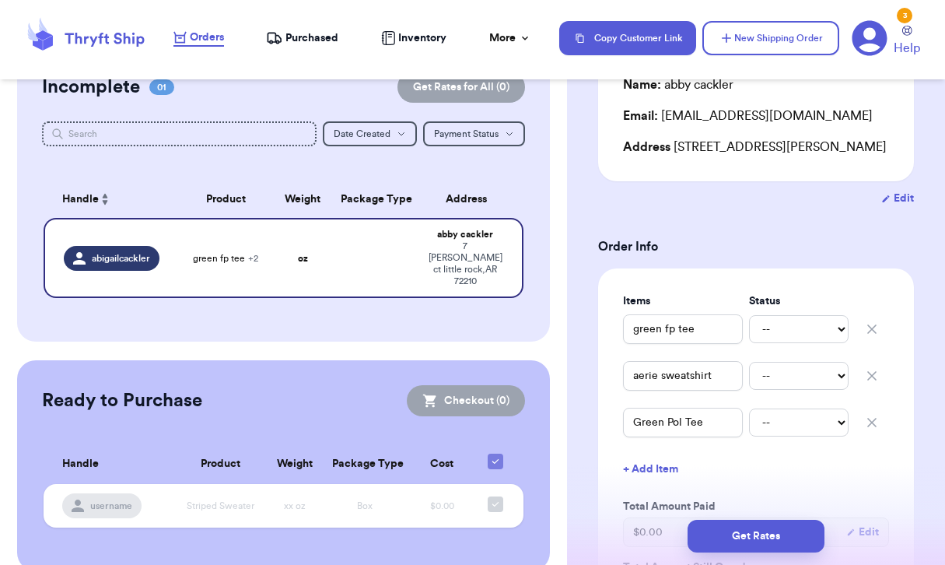
scroll to position [0, 0]
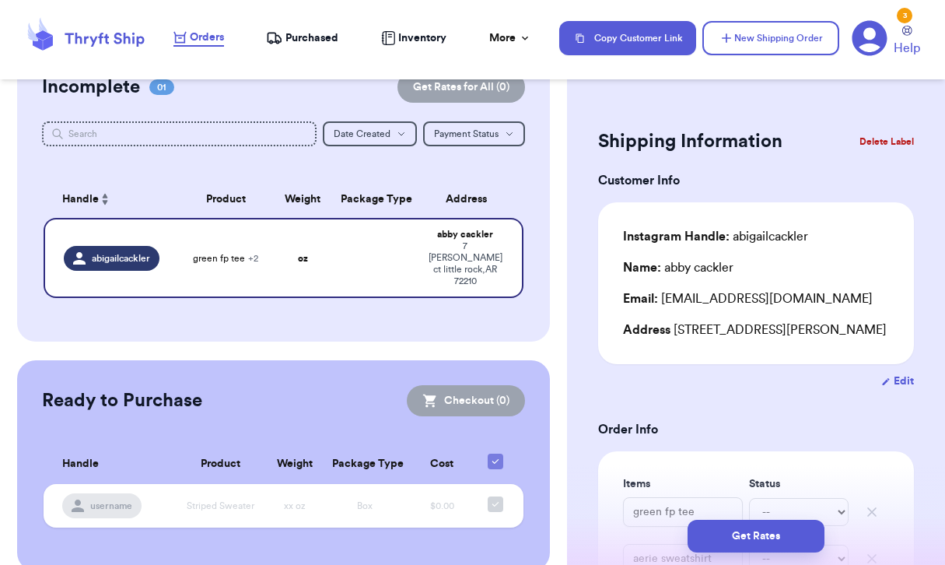
click at [326, 37] on span "Purchased" at bounding box center [312, 38] width 53 height 16
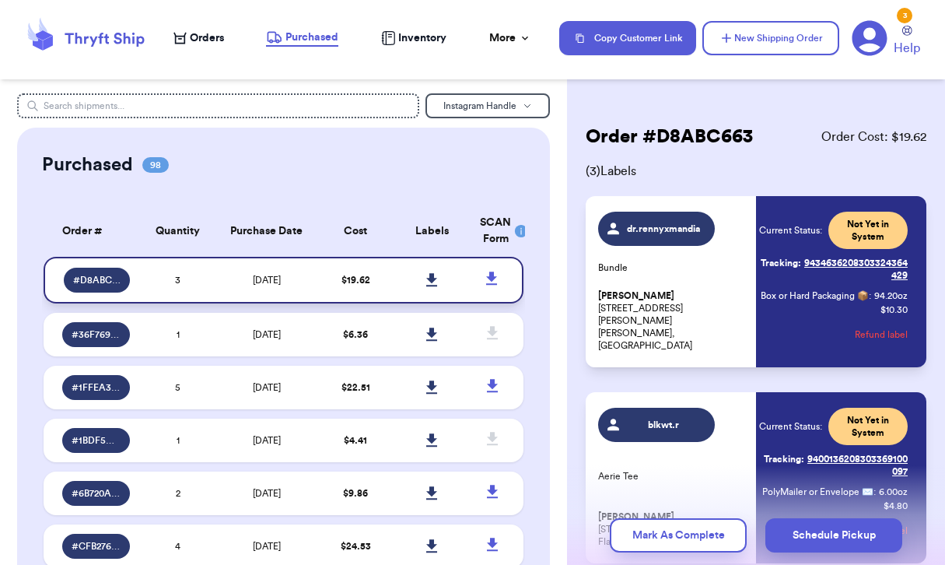
click at [433, 282] on icon at bounding box center [431, 279] width 11 height 13
